Goal: Check status: Check status

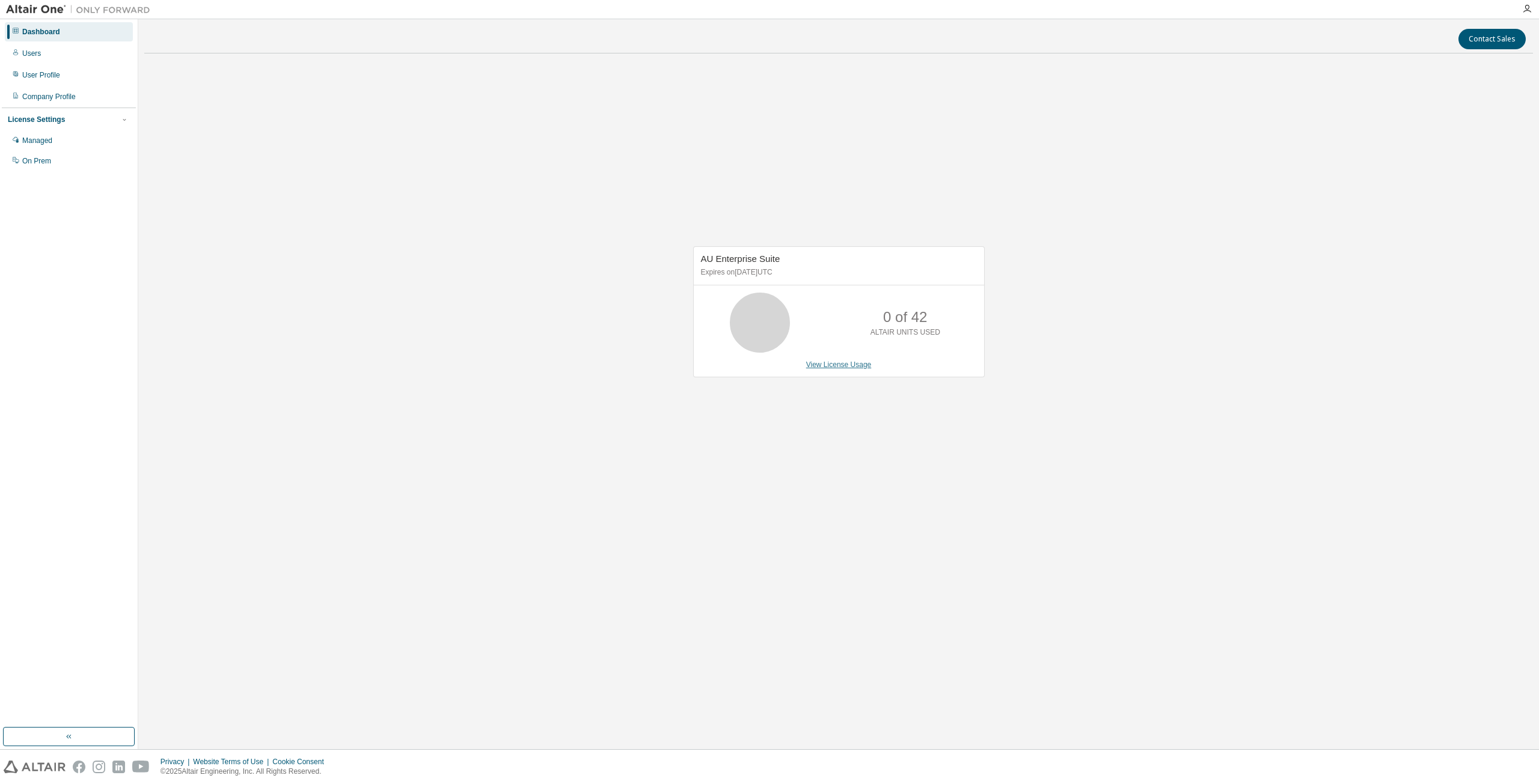
click at [829, 364] on link "View License Usage" at bounding box center [839, 365] width 66 height 9
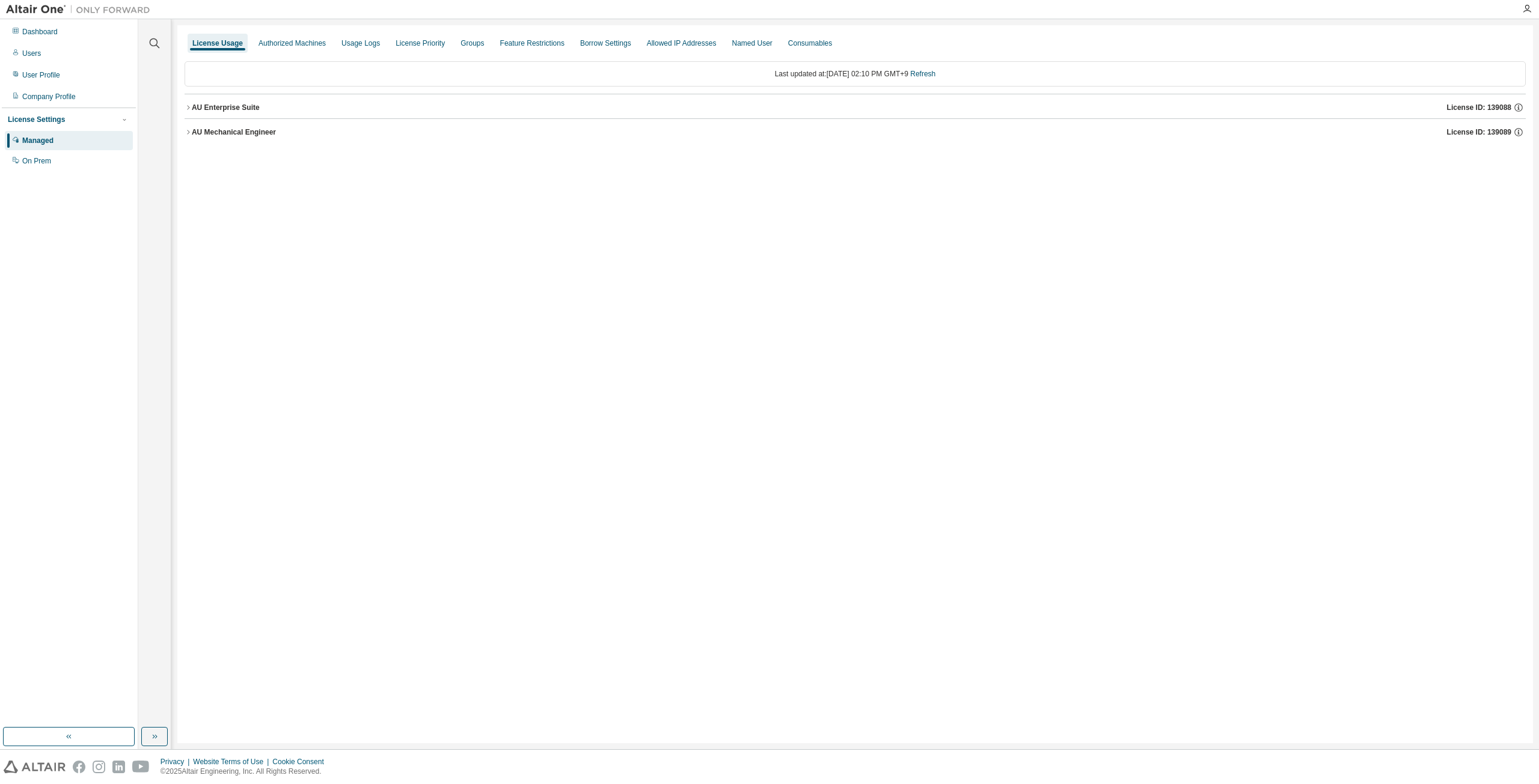
click at [187, 106] on icon "button" at bounding box center [188, 107] width 3 height 4
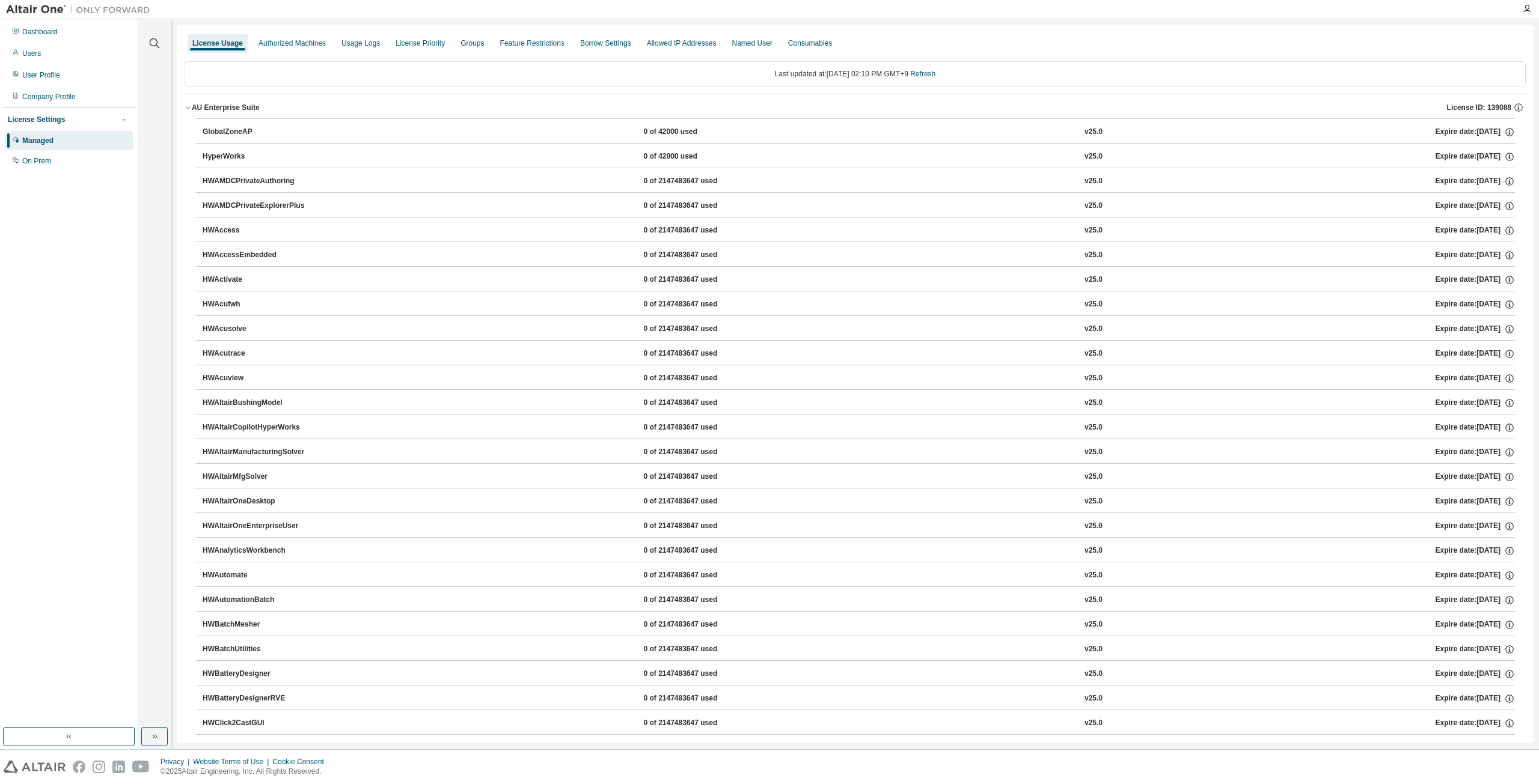
click at [187, 106] on icon "button" at bounding box center [188, 107] width 7 height 7
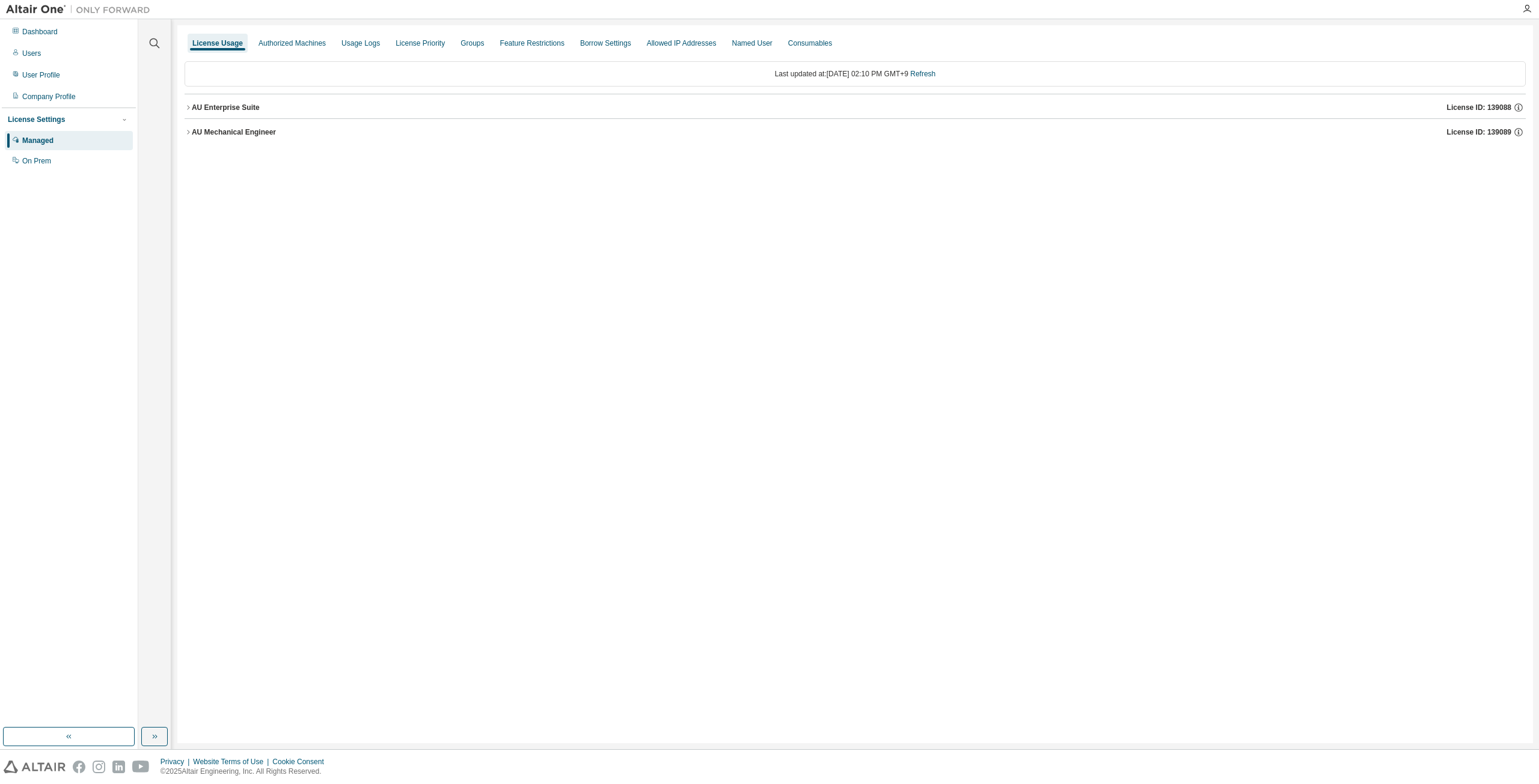
click at [188, 138] on button "AU Mechanical Engineer License ID: 139089" at bounding box center [855, 132] width 1341 height 27
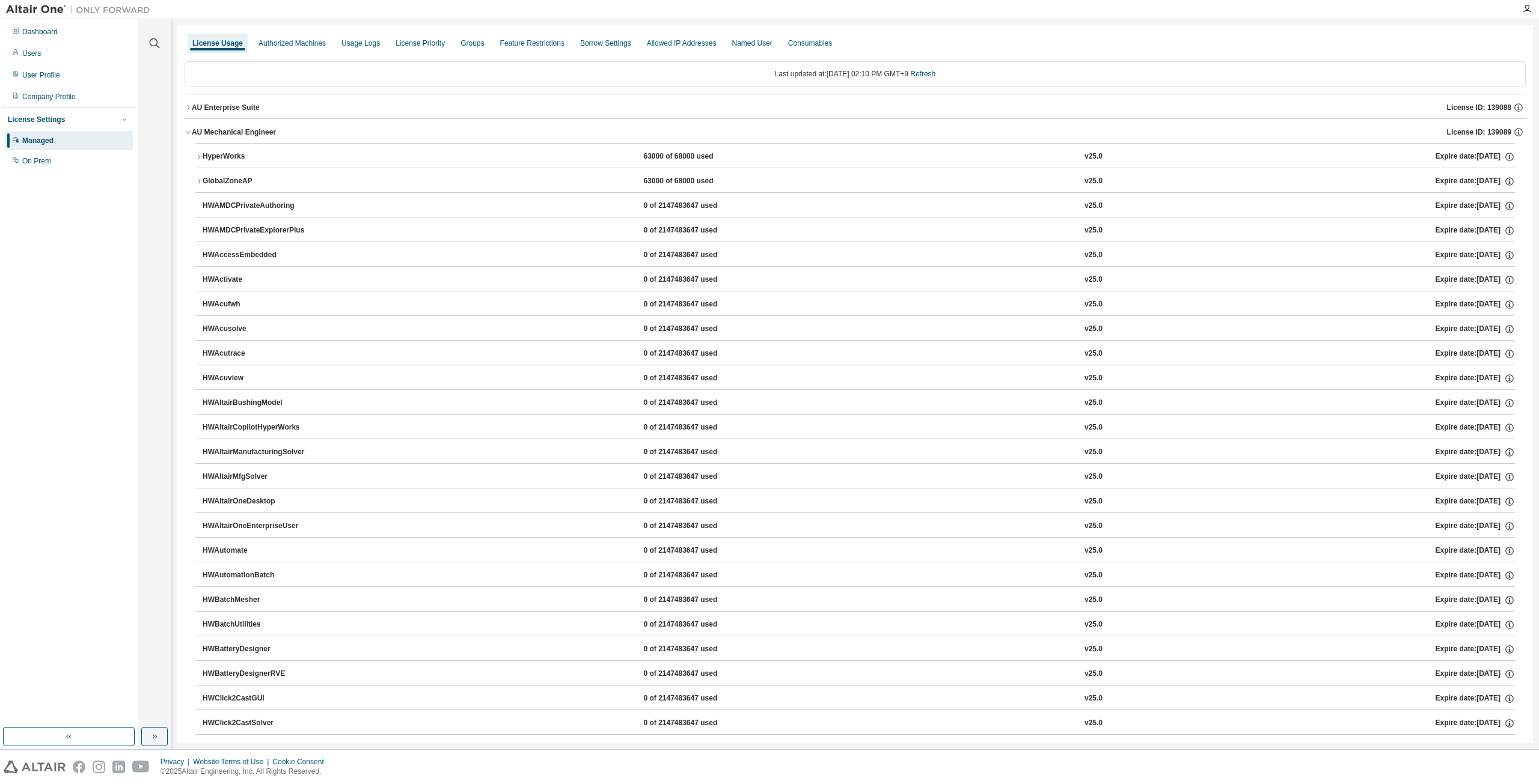
click at [198, 156] on icon "button" at bounding box center [198, 157] width 7 height 7
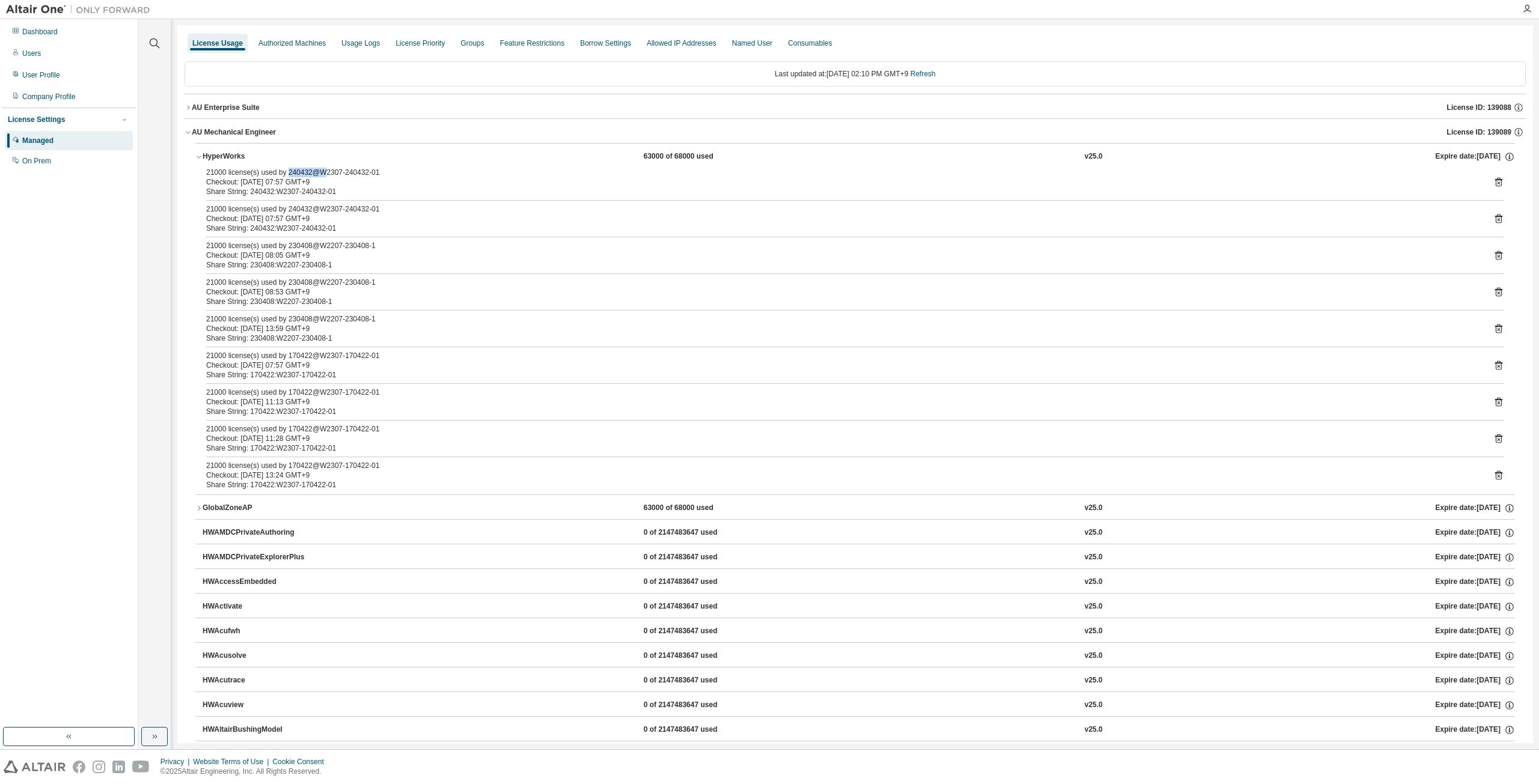
drag, startPoint x: 294, startPoint y: 172, endPoint x: 327, endPoint y: 176, distance: 33.2
click at [328, 175] on div "21000 license(s) used by 240432@W2307-240432-01" at bounding box center [841, 172] width 1270 height 10
drag, startPoint x: 289, startPoint y: 282, endPoint x: 309, endPoint y: 284, distance: 20.1
click at [309, 284] on div "21000 license(s) used by 230408@W2207-230408-1" at bounding box center [841, 282] width 1270 height 10
drag, startPoint x: 288, startPoint y: 392, endPoint x: 319, endPoint y: 393, distance: 31.0
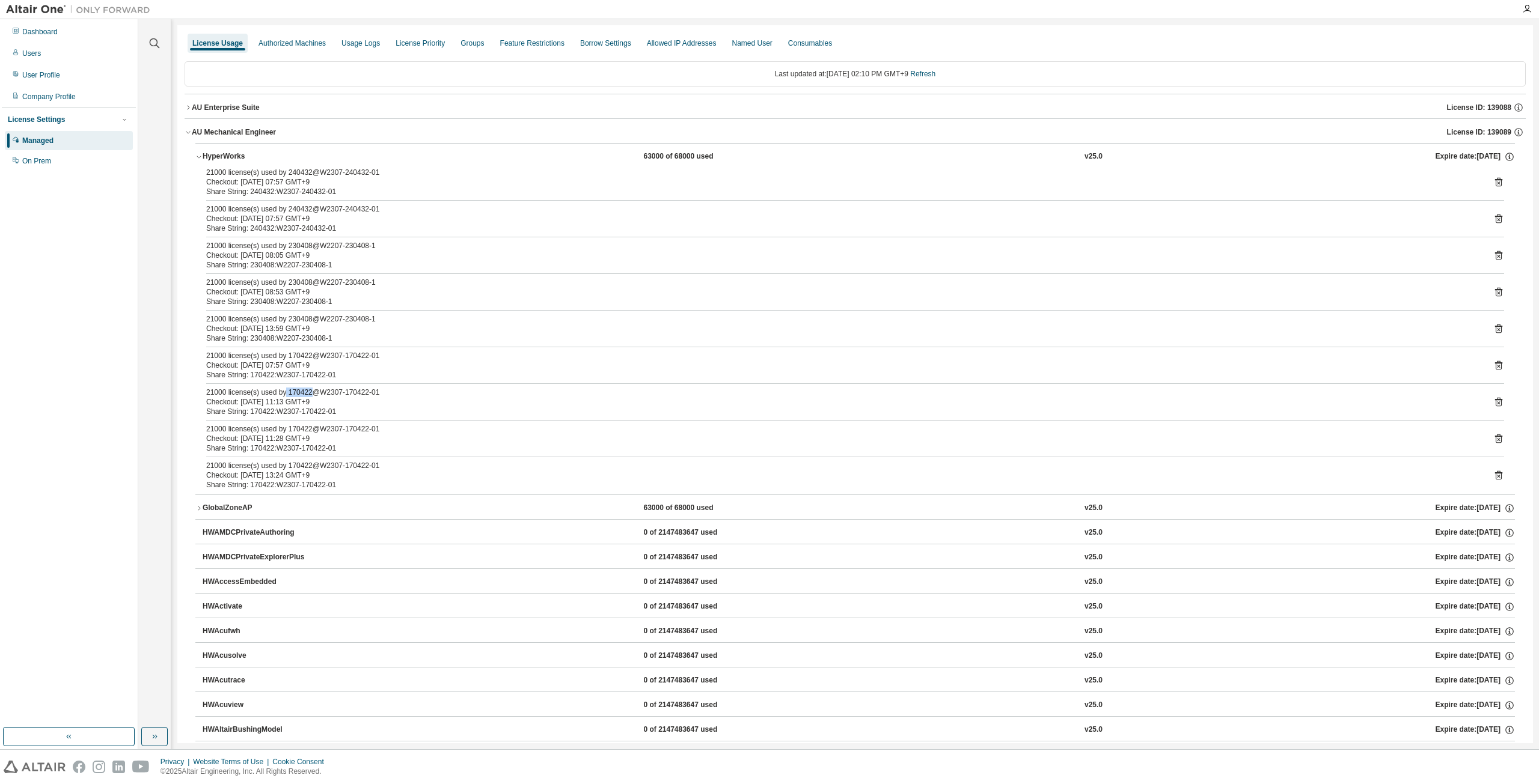
click at [319, 393] on div "21000 license(s) used by 170422@W2307-170422-01" at bounding box center [841, 392] width 1270 height 10
click at [185, 134] on icon "button" at bounding box center [188, 132] width 7 height 7
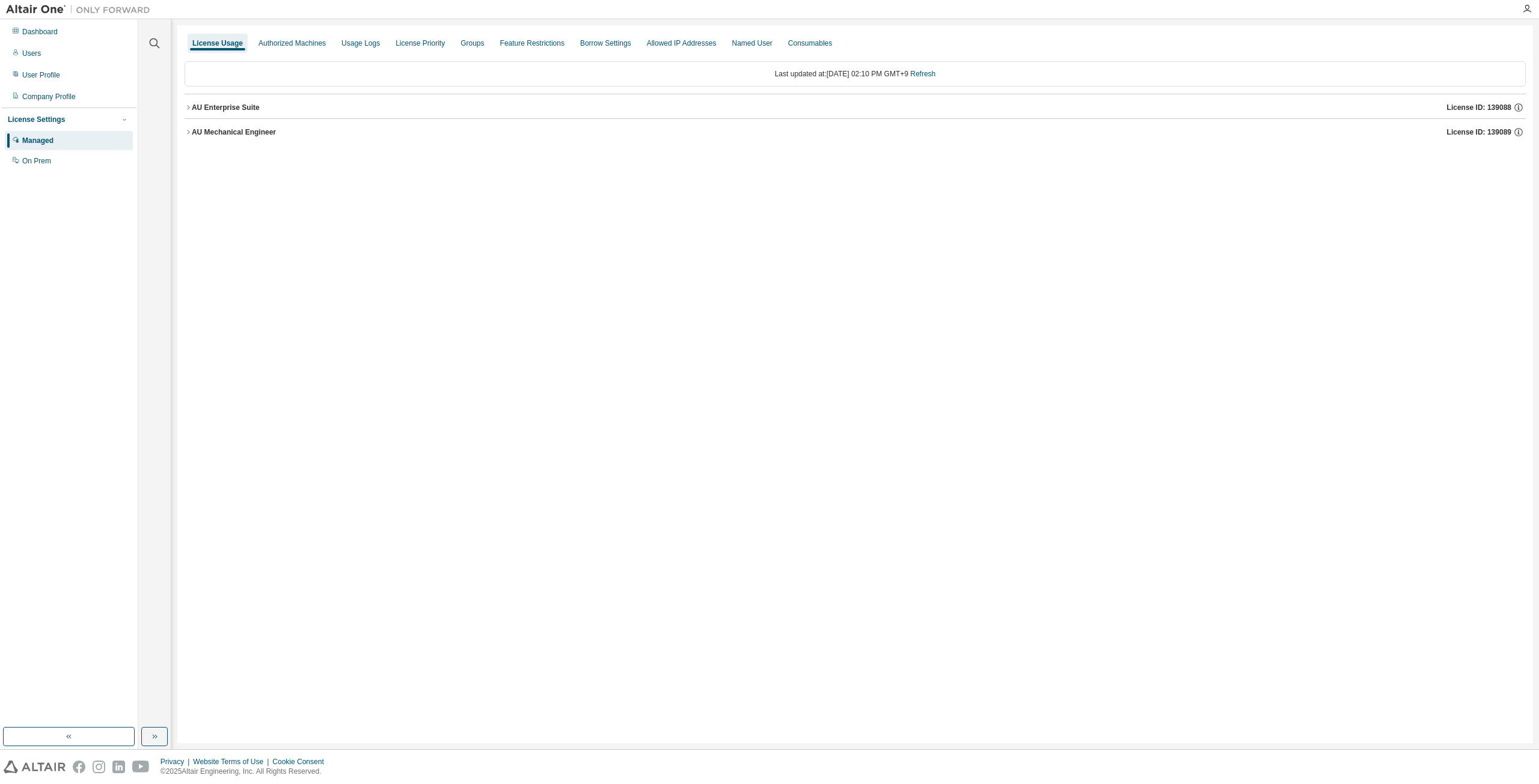
click at [187, 108] on icon "button" at bounding box center [188, 107] width 7 height 7
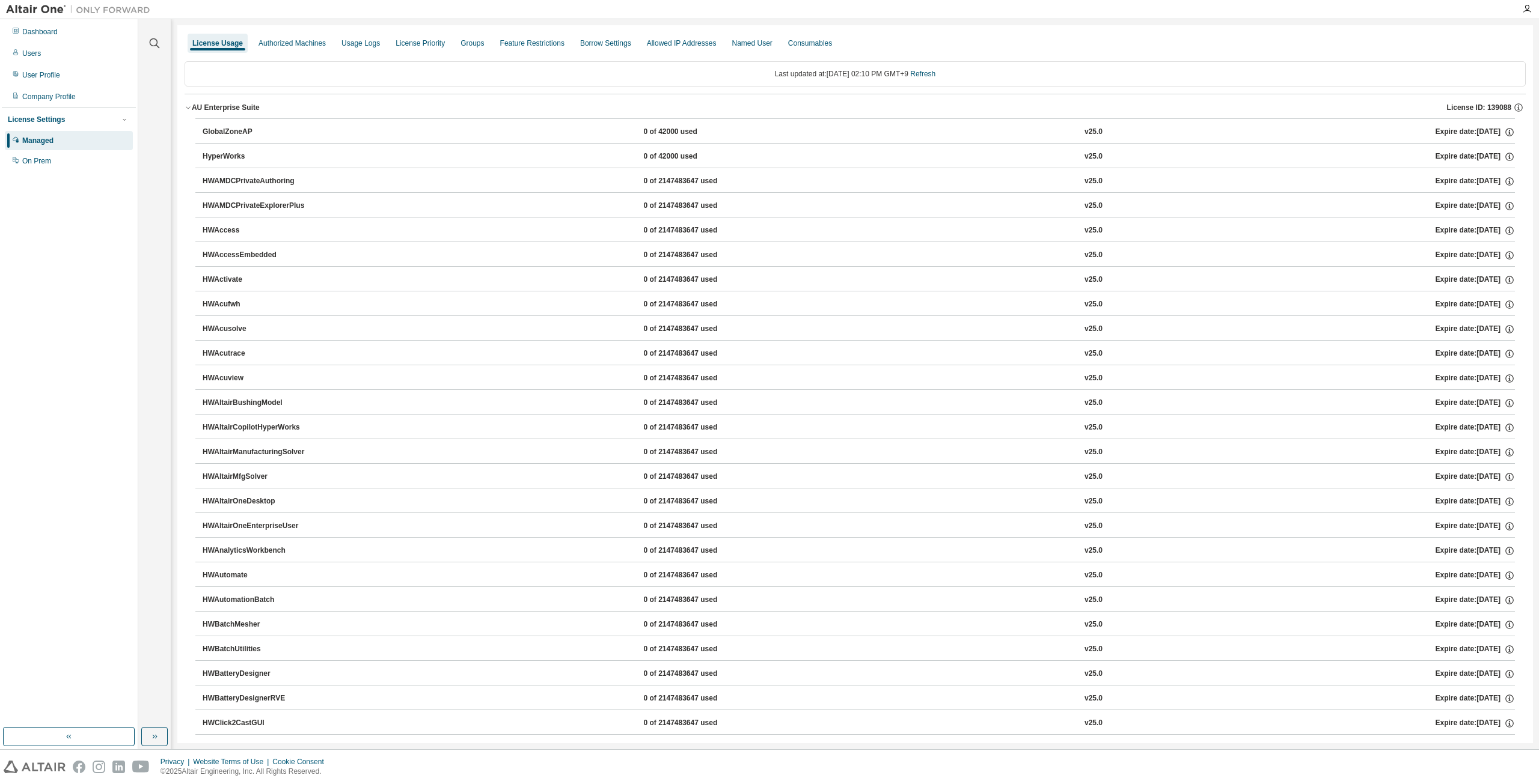
click at [269, 137] on div "GlobalZoneAP" at bounding box center [256, 132] width 108 height 10
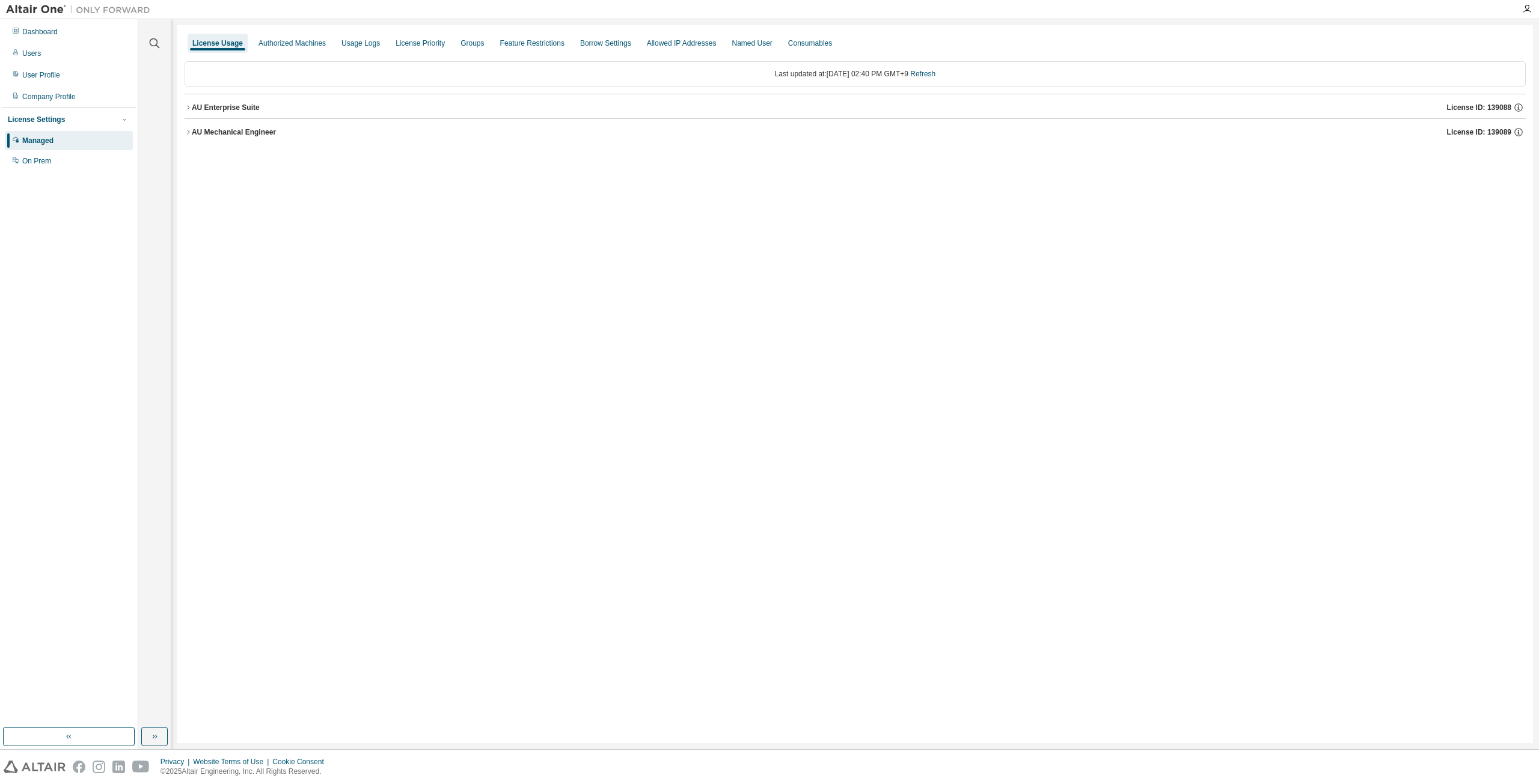
click at [187, 110] on icon "button" at bounding box center [188, 107] width 7 height 7
